Goal: Navigation & Orientation: Find specific page/section

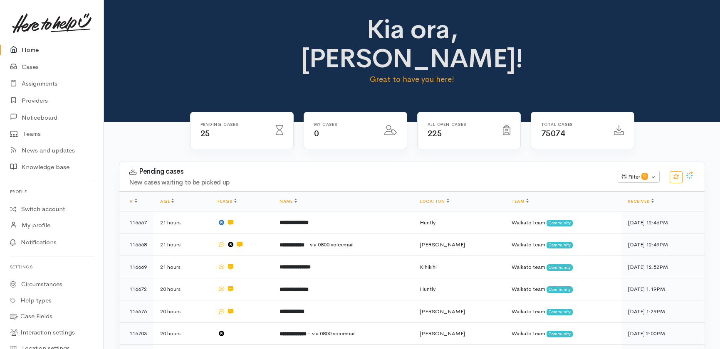
scroll to position [456, 0]
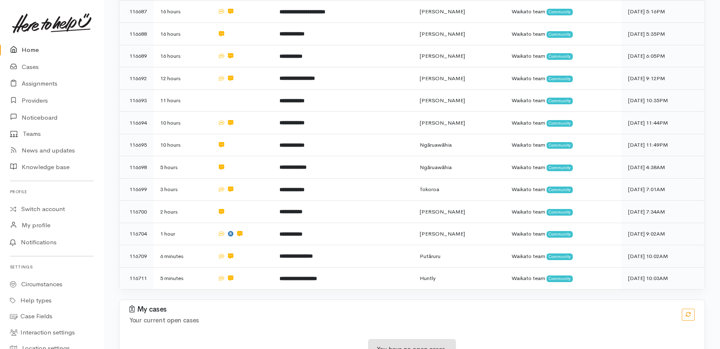
click at [31, 48] on link "Home" at bounding box center [52, 50] width 104 height 17
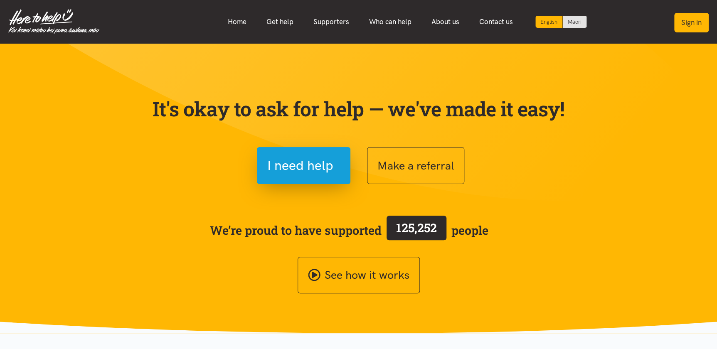
click at [694, 22] on button "Sign in" at bounding box center [691, 23] width 35 height 20
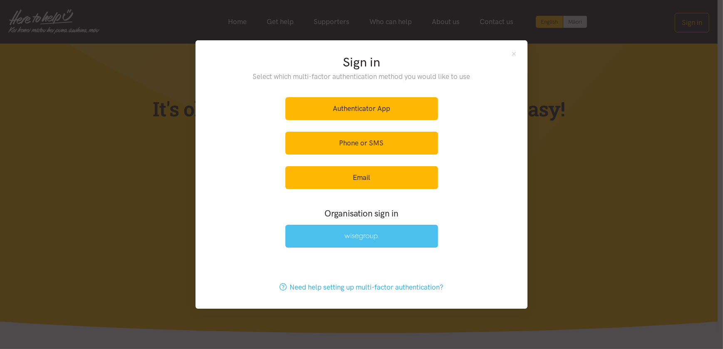
click at [357, 238] on img at bounding box center [361, 236] width 34 height 7
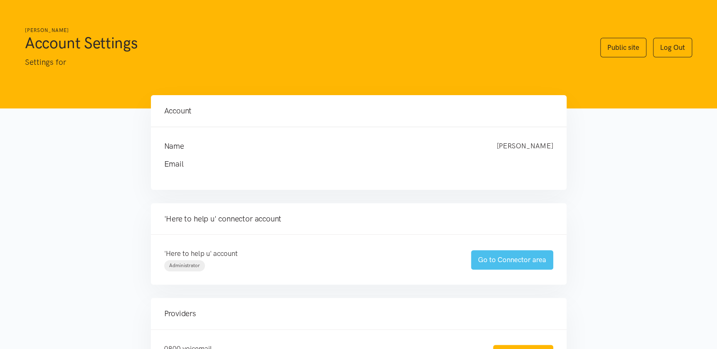
click at [500, 259] on link "Go to Connector area" at bounding box center [512, 260] width 82 height 20
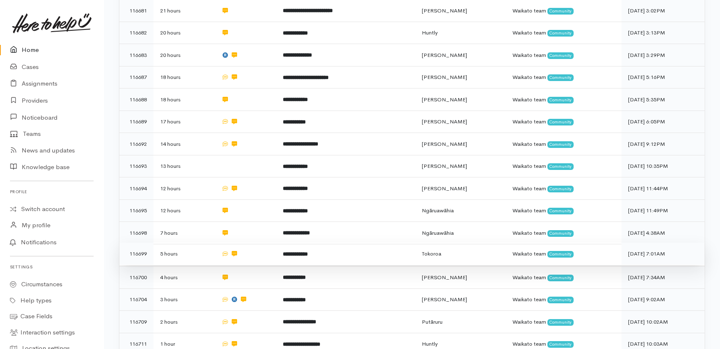
scroll to position [299, 0]
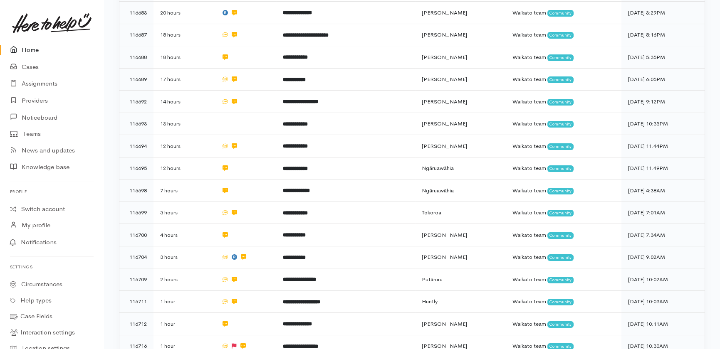
click at [24, 47] on link "Home" at bounding box center [52, 50] width 104 height 17
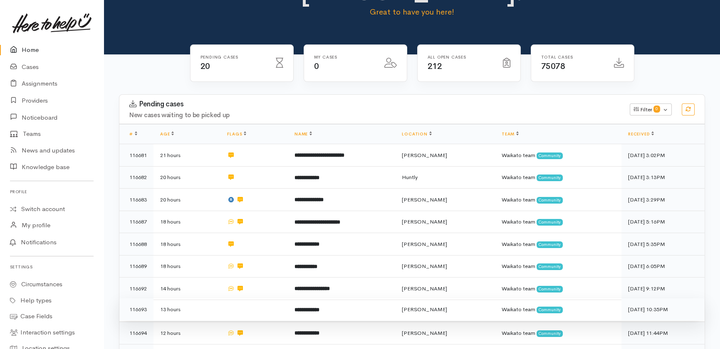
scroll to position [67, 0]
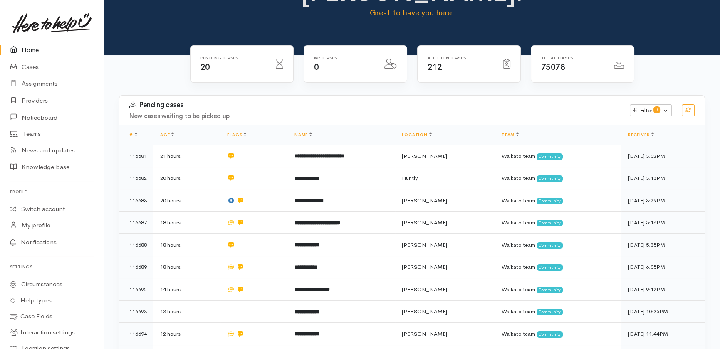
click at [25, 47] on link "Home" at bounding box center [52, 50] width 104 height 17
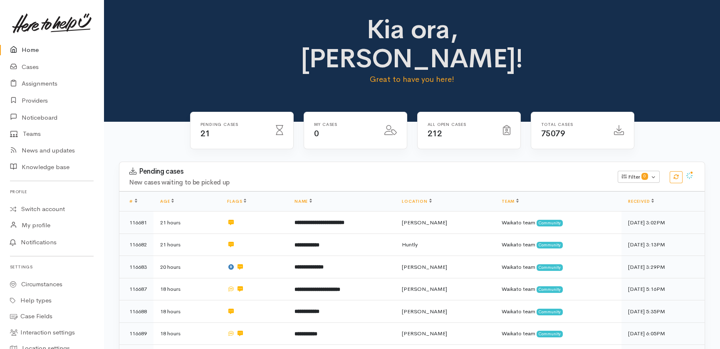
click at [29, 47] on link "Home" at bounding box center [52, 50] width 104 height 17
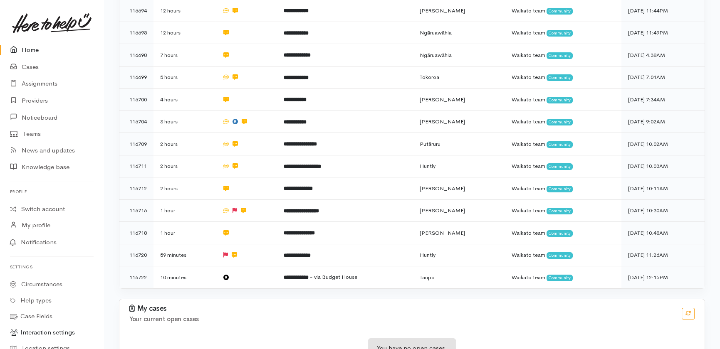
scroll to position [390, 0]
click at [29, 52] on link "Home" at bounding box center [52, 50] width 104 height 17
